Goal: Task Accomplishment & Management: Complete application form

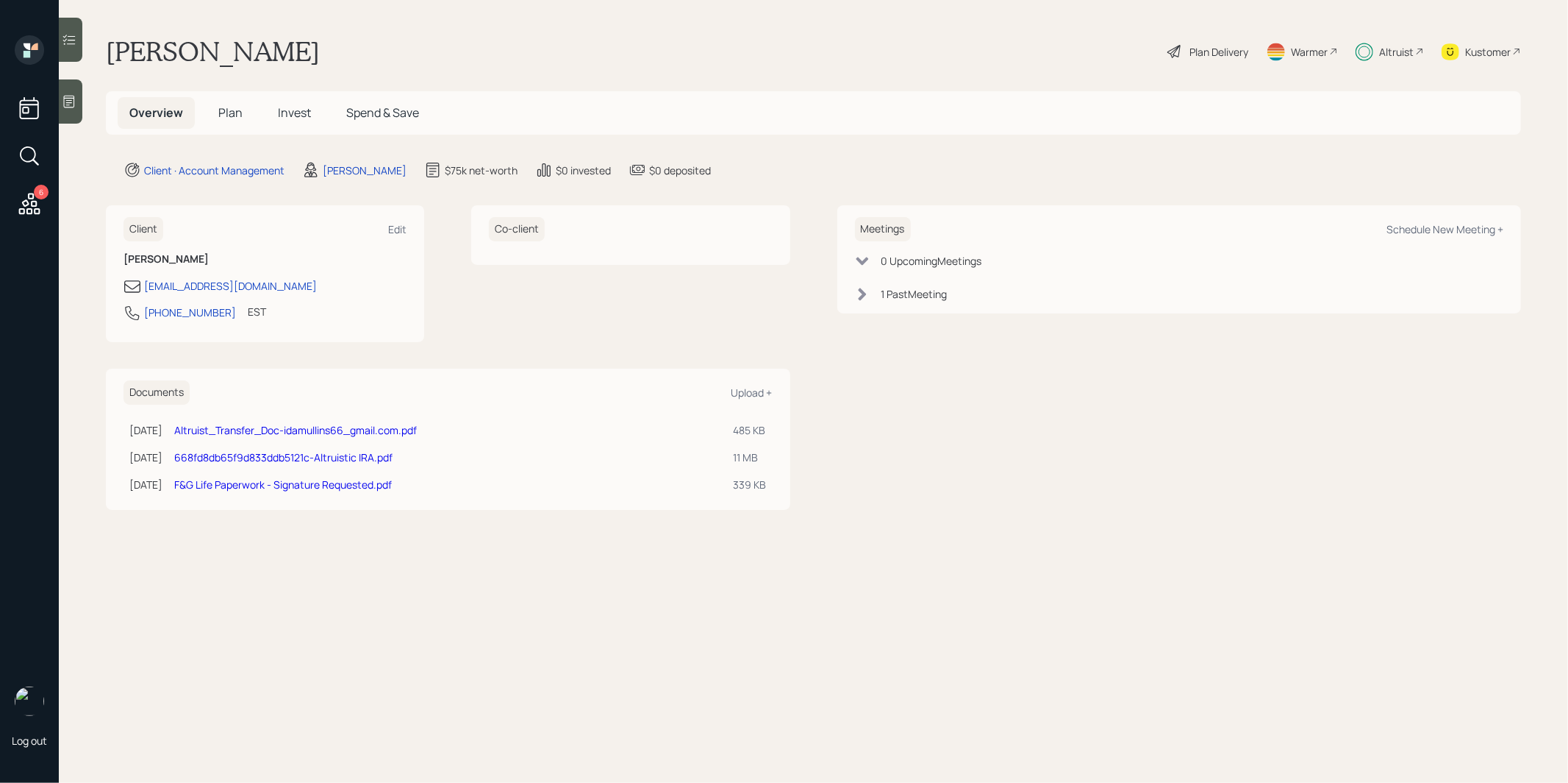
click at [230, 116] on span "Plan" at bounding box center [230, 113] width 24 height 16
